Goal: Task Accomplishment & Management: Manage account settings

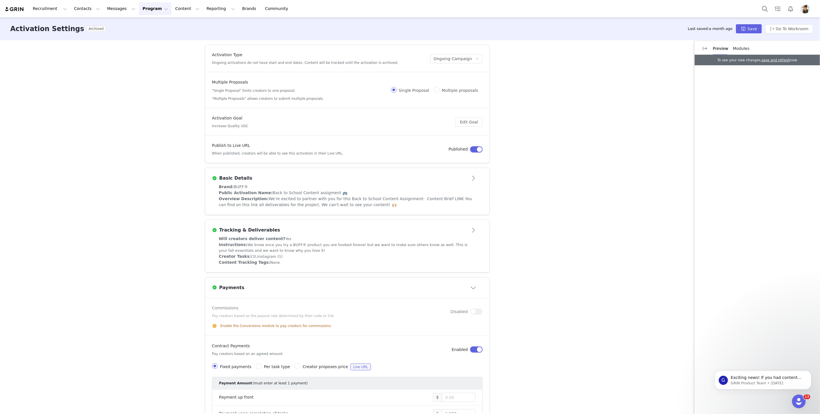
scroll to position [210, 0]
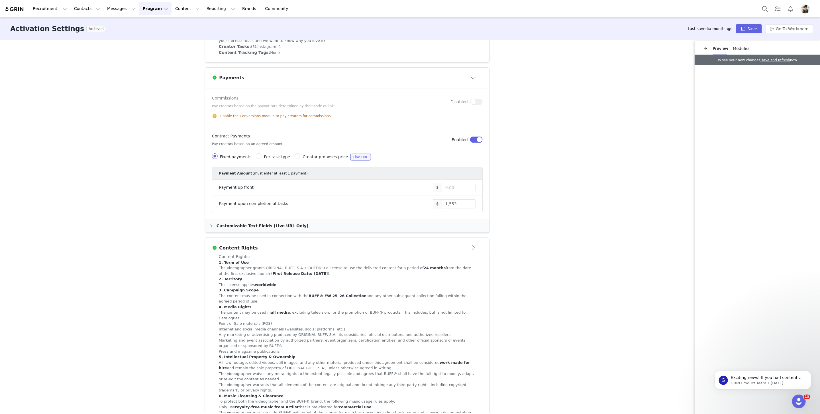
click at [150, 8] on button "Program Program" at bounding box center [155, 8] width 33 height 13
click at [153, 45] on div "Payments" at bounding box center [153, 47] width 38 height 6
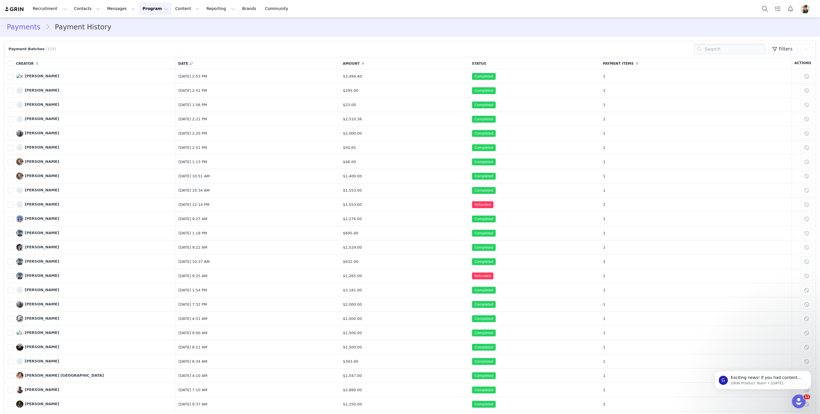
click at [804, 7] on img "Profile" at bounding box center [805, 8] width 9 height 9
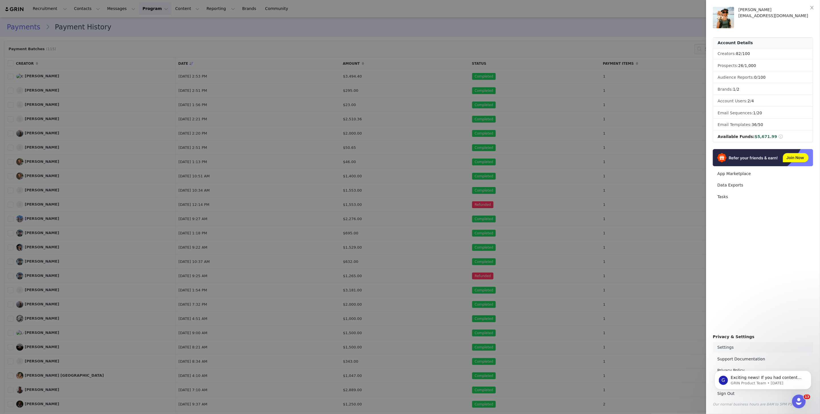
click at [724, 348] on link "Settings" at bounding box center [763, 347] width 100 height 11
select select "America/Denver"
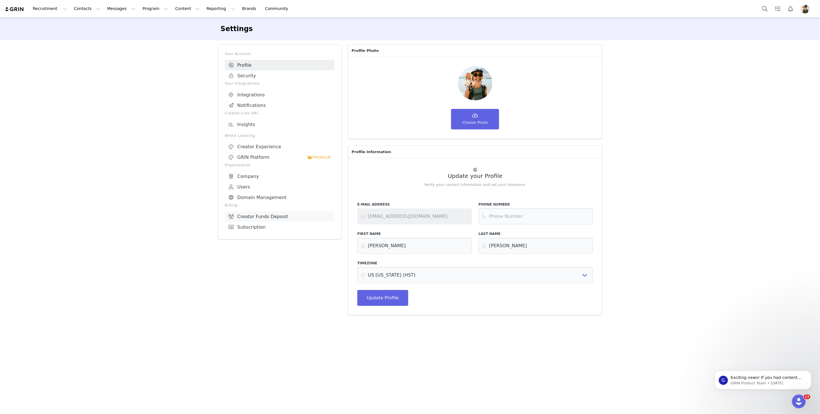
click at [265, 218] on link "Creator Funds Deposit" at bounding box center [280, 216] width 110 height 11
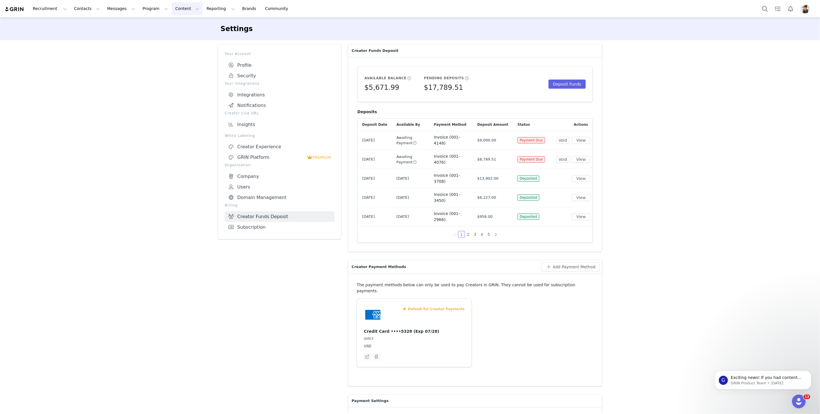
click at [176, 8] on button "Content Content" at bounding box center [187, 8] width 31 height 13
click at [145, 9] on button "Program Program" at bounding box center [155, 8] width 33 height 13
click at [149, 48] on p "Payments" at bounding box center [145, 47] width 20 height 6
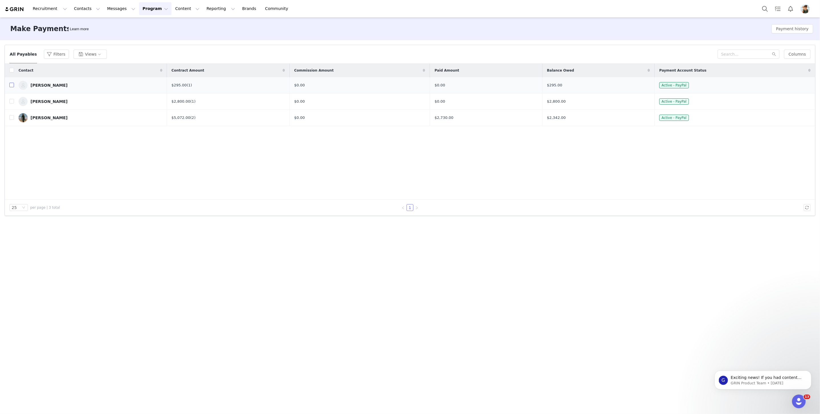
click at [10, 86] on input "checkbox" at bounding box center [11, 85] width 5 height 5
checkbox input "true"
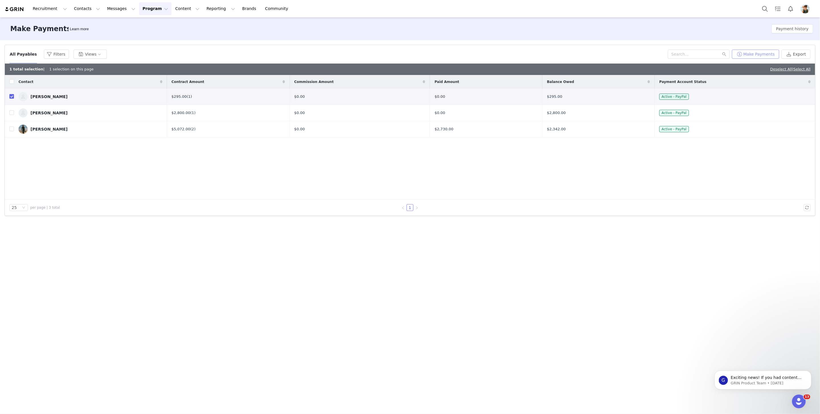
click at [757, 53] on button "Make Payments" at bounding box center [755, 54] width 47 height 9
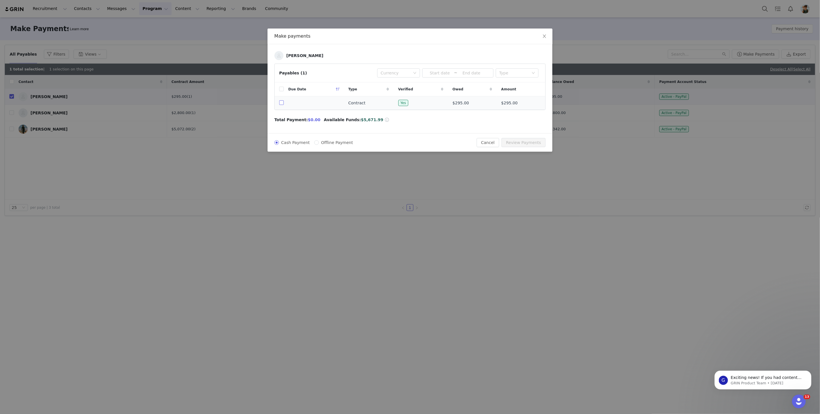
click at [281, 105] on input "checkbox" at bounding box center [281, 102] width 5 height 5
checkbox input "true"
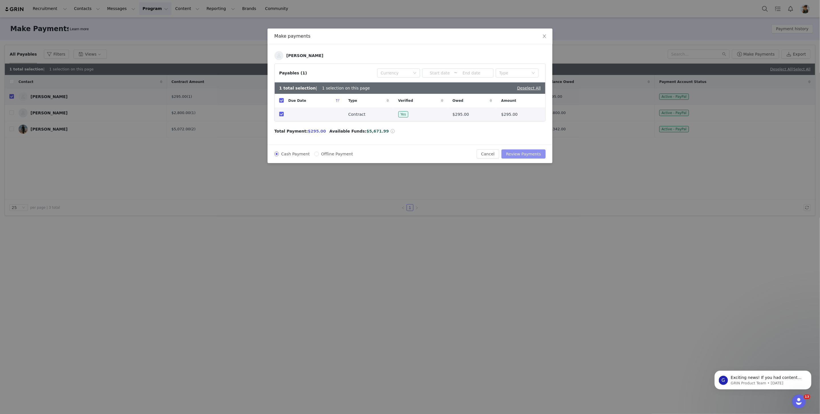
click at [530, 156] on button "Review Payments" at bounding box center [524, 153] width 44 height 9
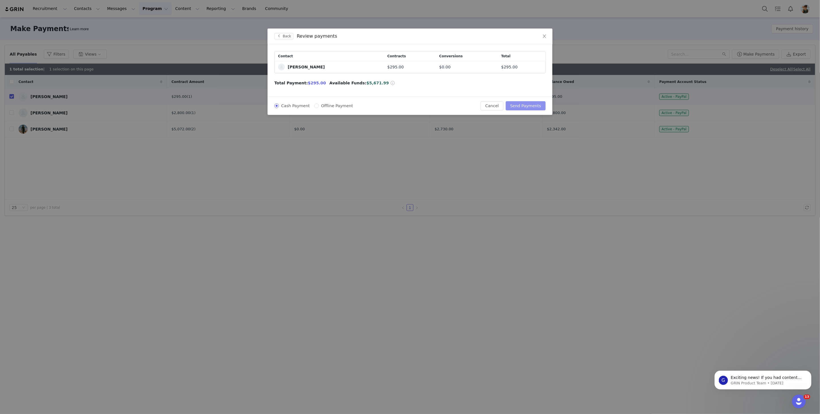
click at [523, 107] on button "Send Payments" at bounding box center [526, 105] width 40 height 9
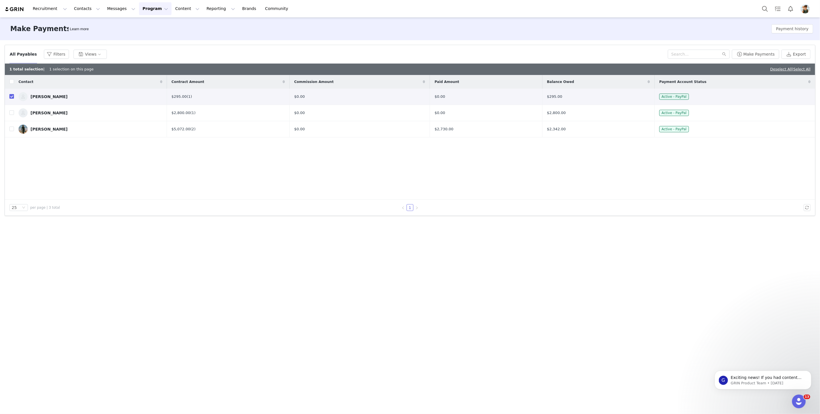
click at [11, 98] on input "checkbox" at bounding box center [11, 96] width 5 height 5
checkbox input "false"
